Goal: Check status: Check status

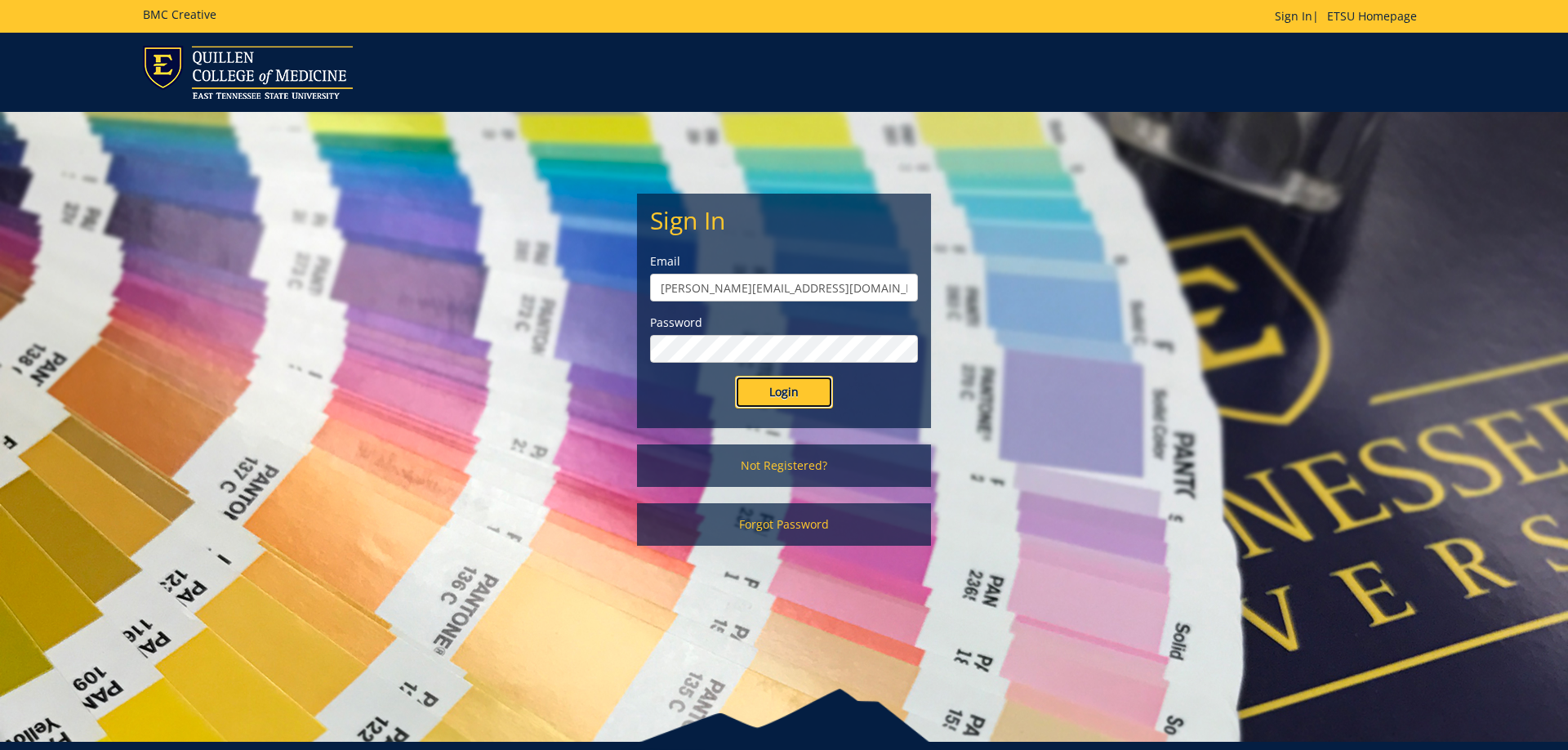
click at [792, 398] on input "Login" at bounding box center [784, 392] width 98 height 33
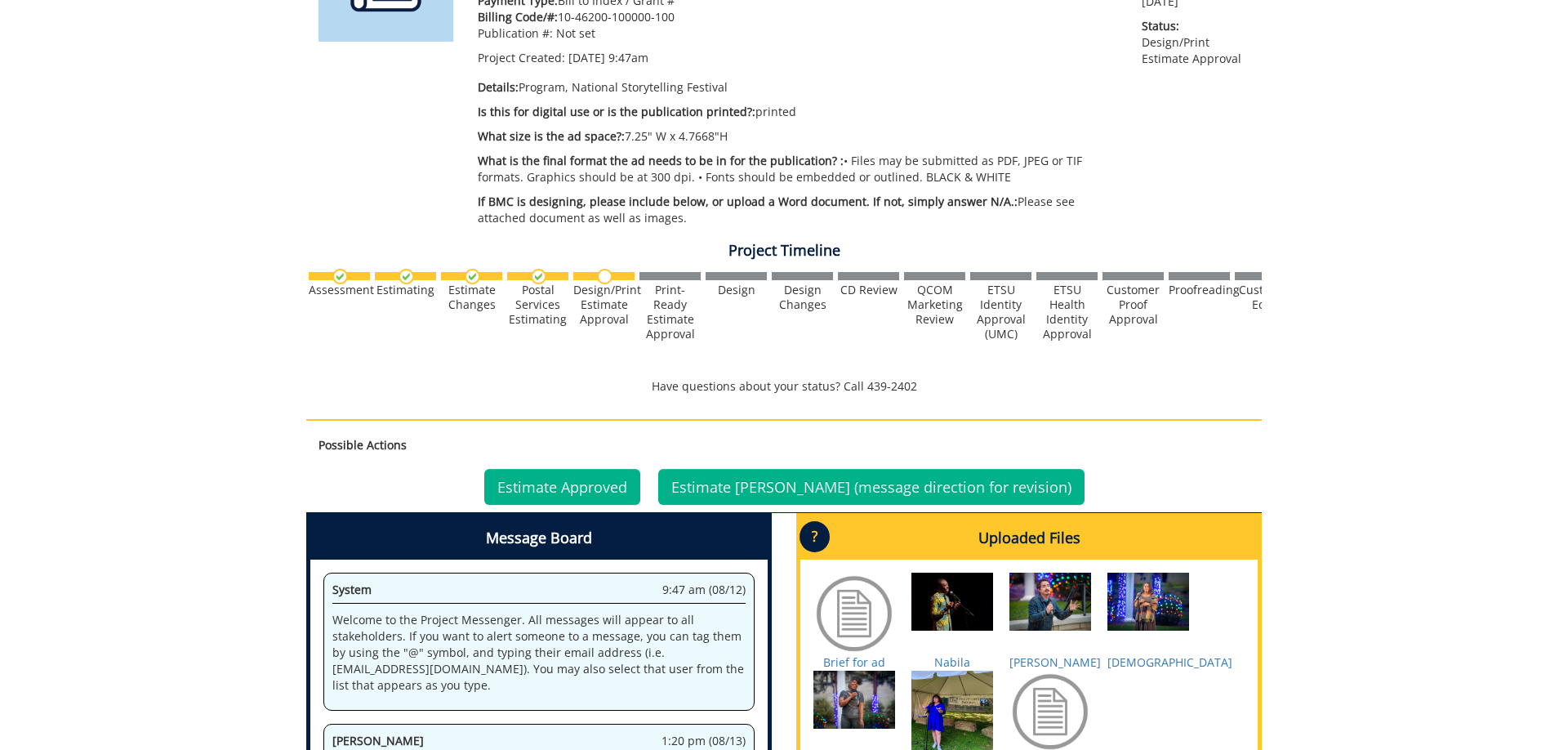
scroll to position [500, 0]
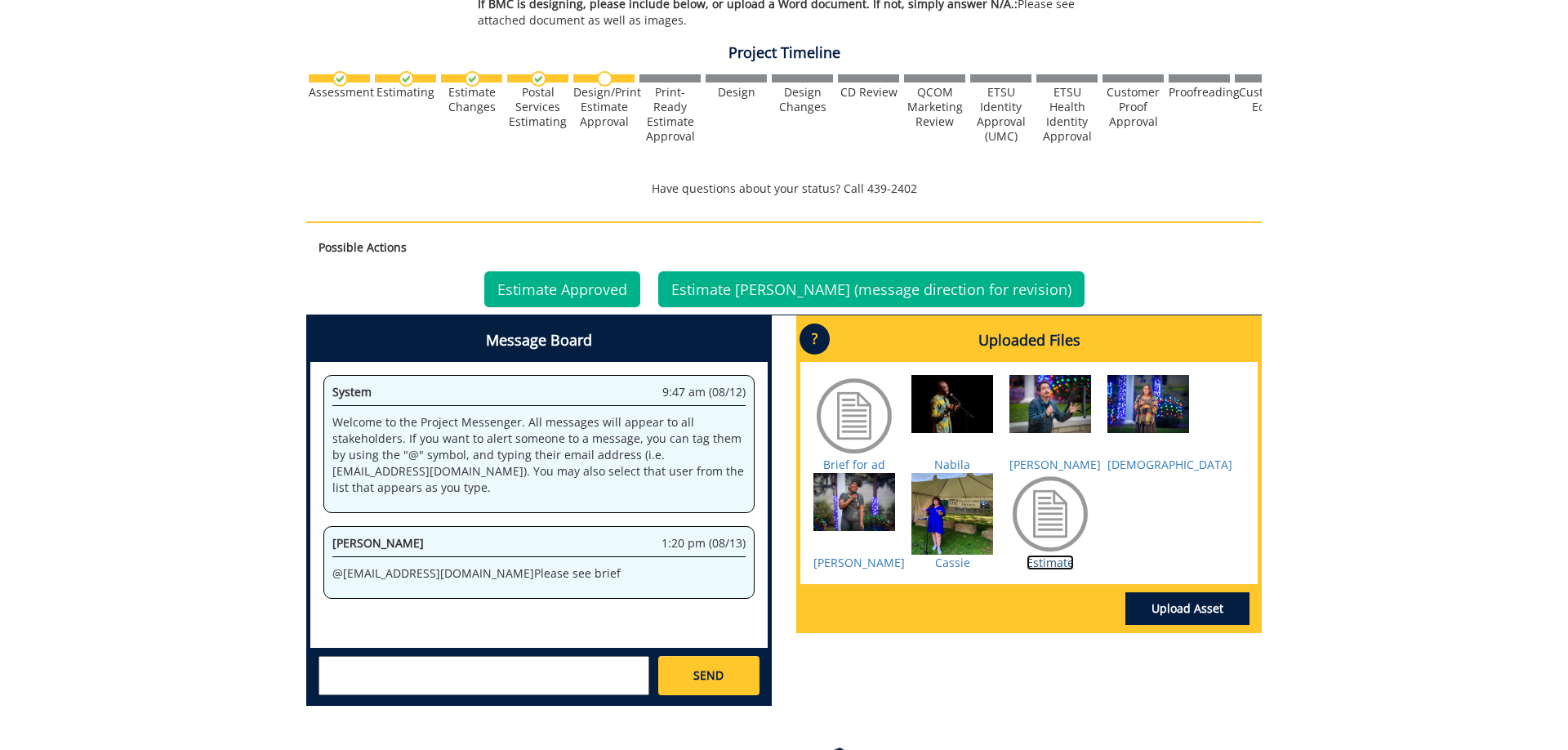
click at [1054, 560] on link "Estimate" at bounding box center [1050, 562] width 47 height 15
click at [615, 290] on link "Estimate Approved" at bounding box center [563, 289] width 156 height 36
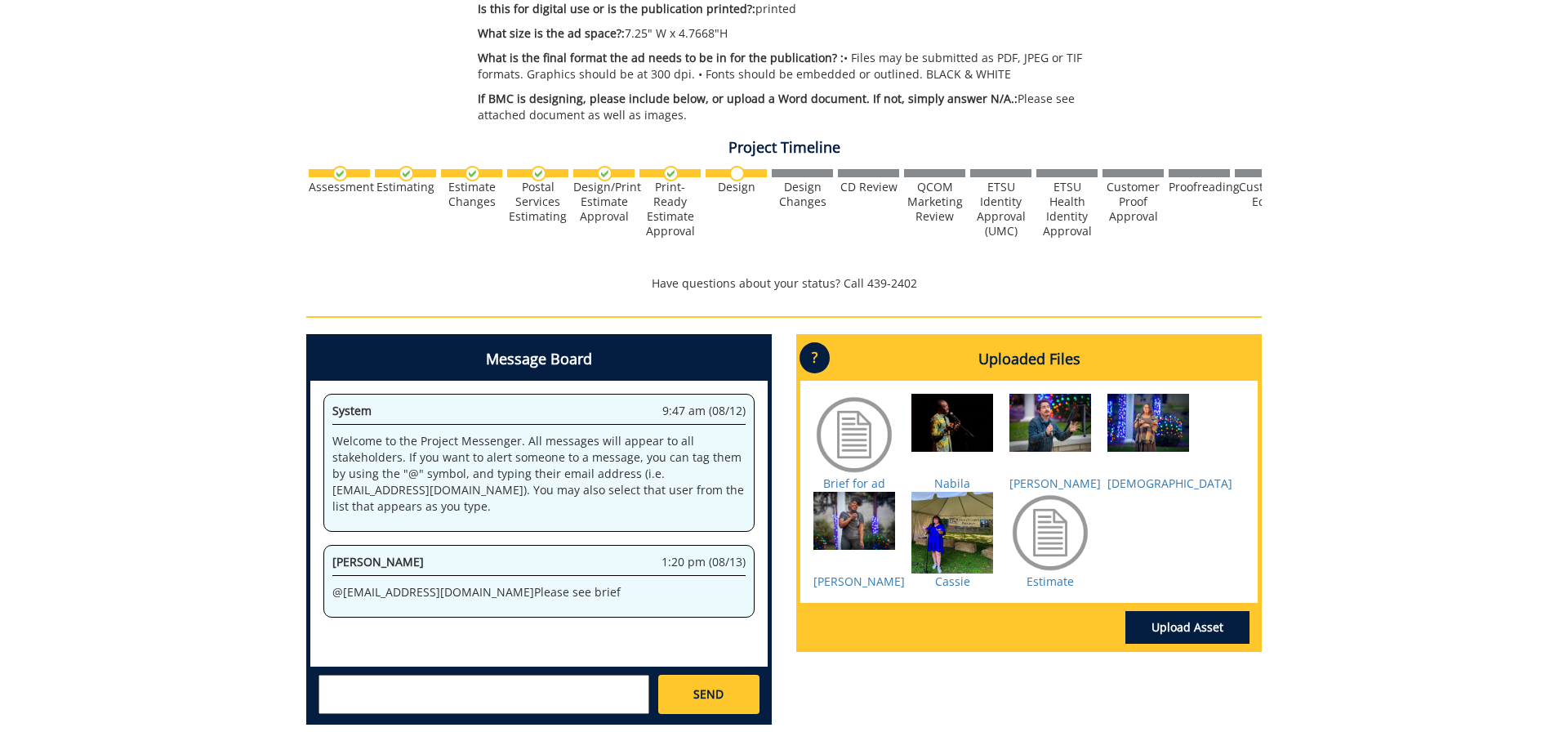
scroll to position [417, 0]
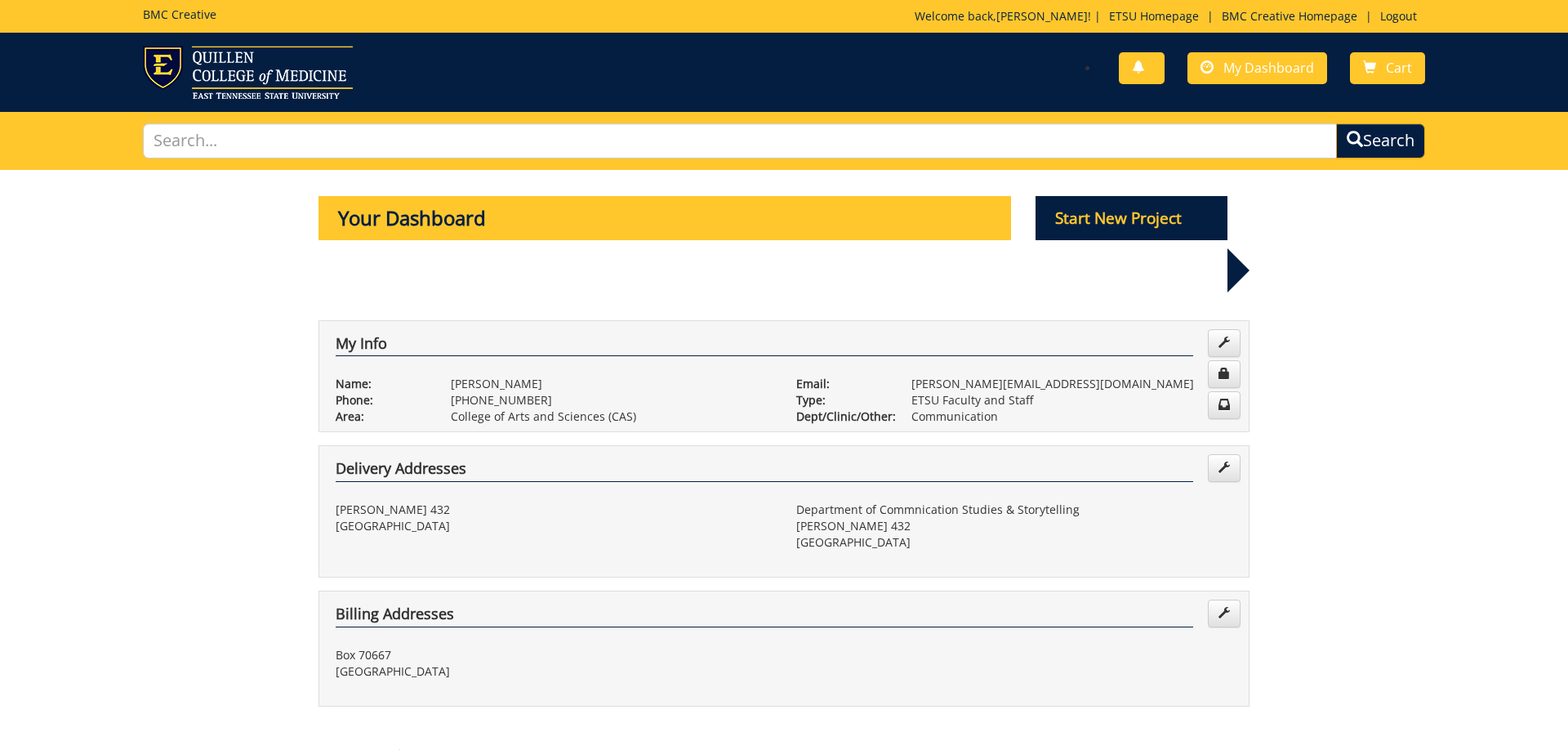
scroll to position [500, 0]
